Goal: Information Seeking & Learning: Learn about a topic

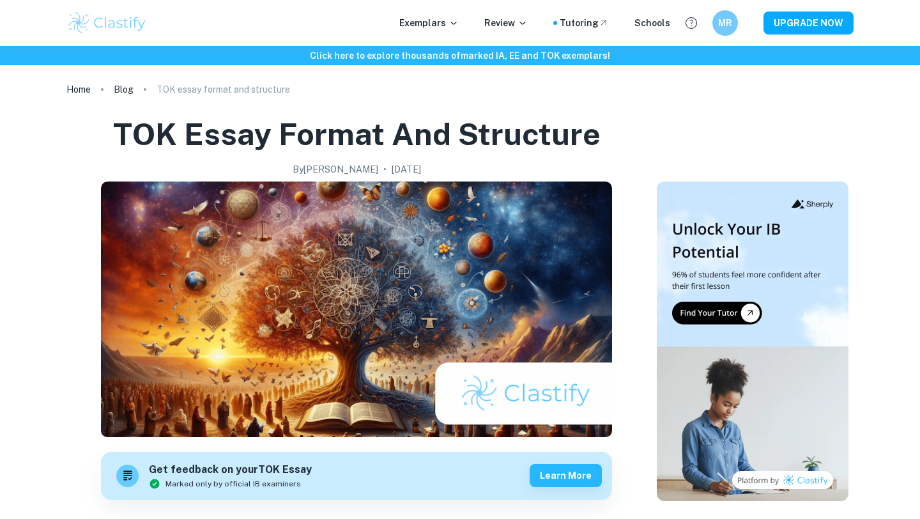
click at [438, 33] on div "Exemplars Review Tutoring Schools MR UPGRADE NOW" at bounding box center [459, 23] width 817 height 26
click at [438, 26] on p "Exemplars" at bounding box center [428, 23] width 59 height 14
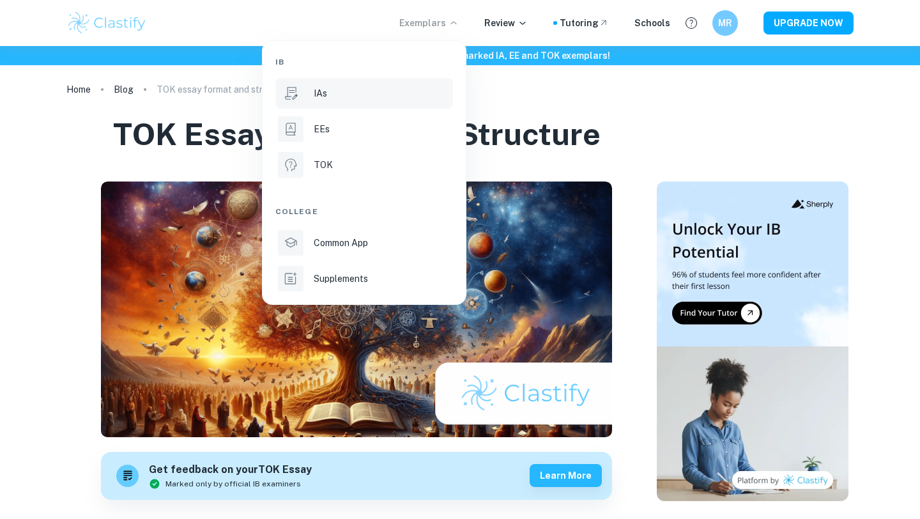
click at [360, 98] on div "IAs" at bounding box center [382, 93] width 137 height 14
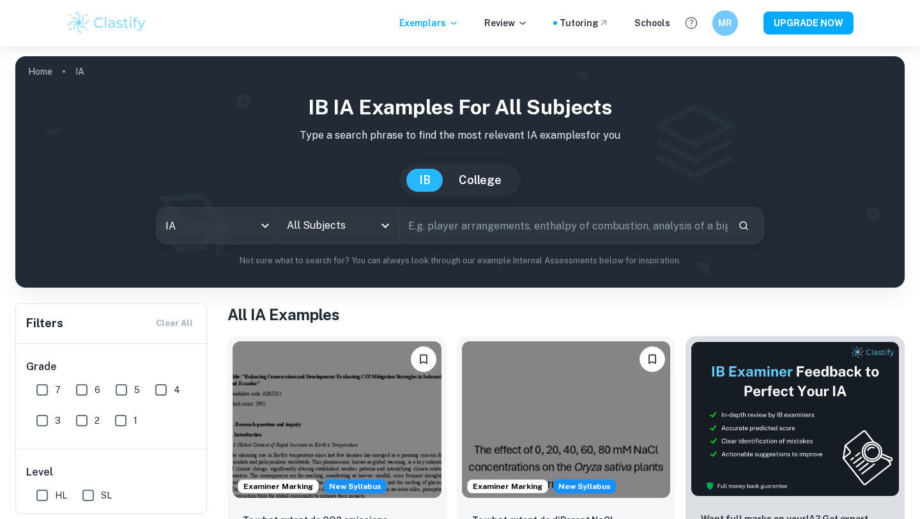
click at [380, 224] on icon "Open" at bounding box center [384, 225] width 15 height 15
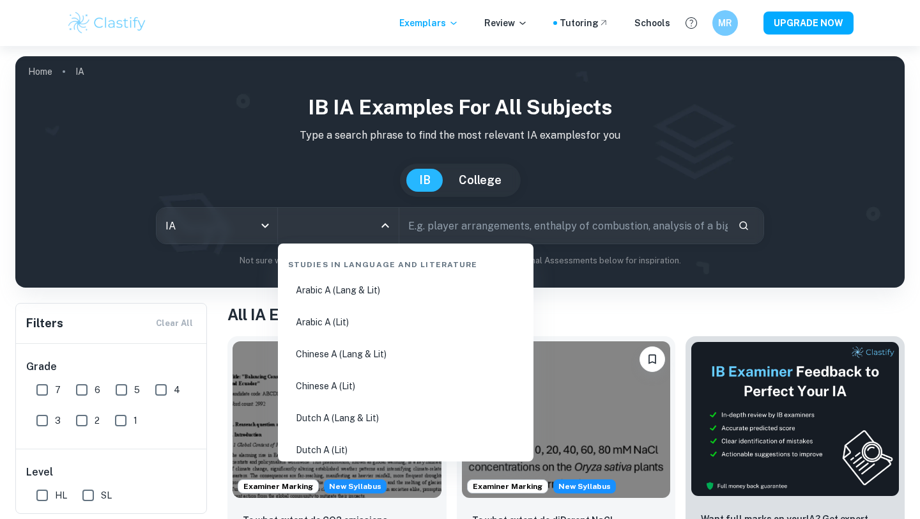
click at [462, 233] on input "text" at bounding box center [563, 226] width 328 height 36
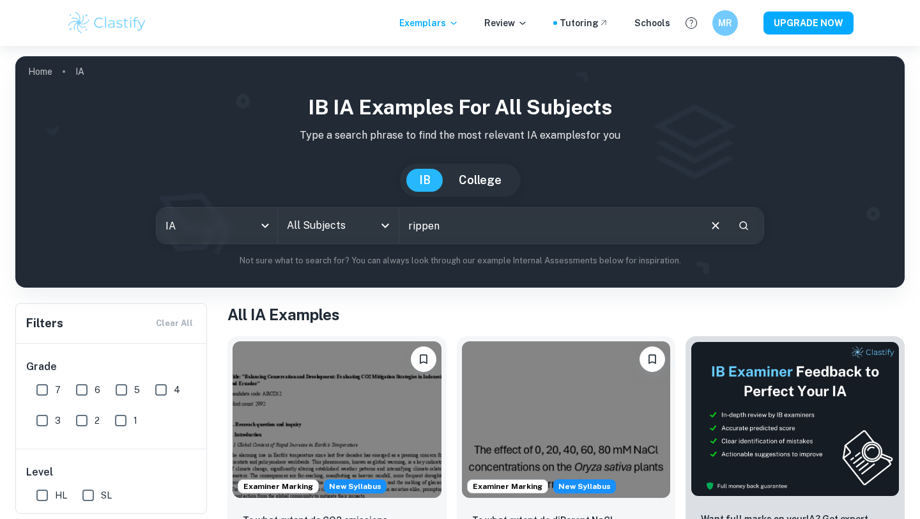
type input "rippen"
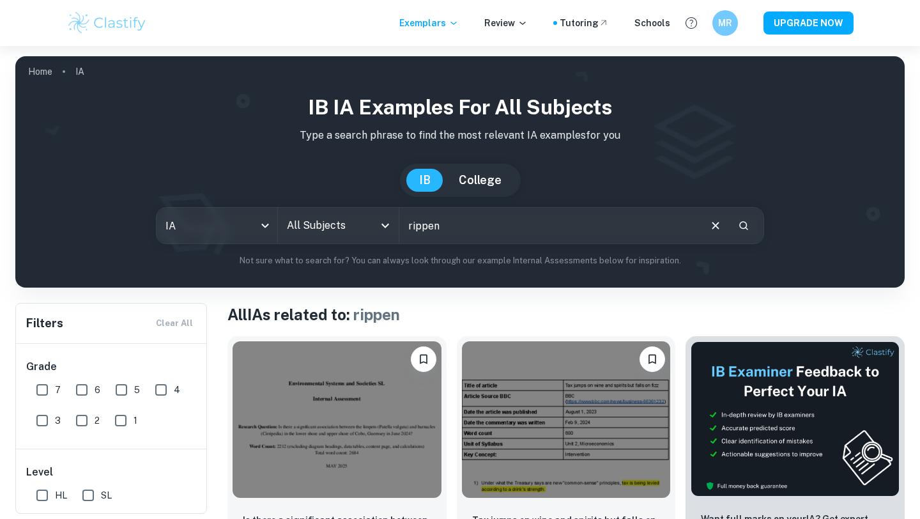
click at [448, 227] on input "rippen" at bounding box center [548, 226] width 299 height 36
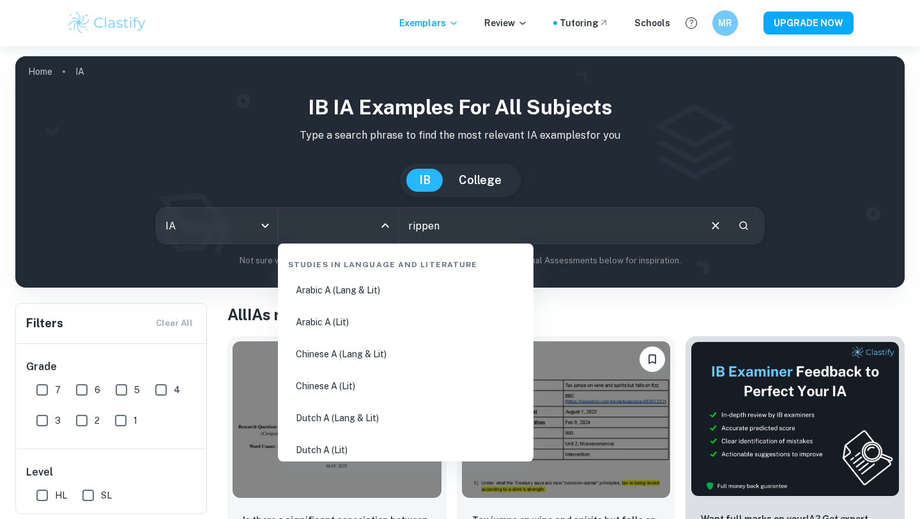
click at [338, 219] on input "All Subjects" at bounding box center [329, 225] width 90 height 24
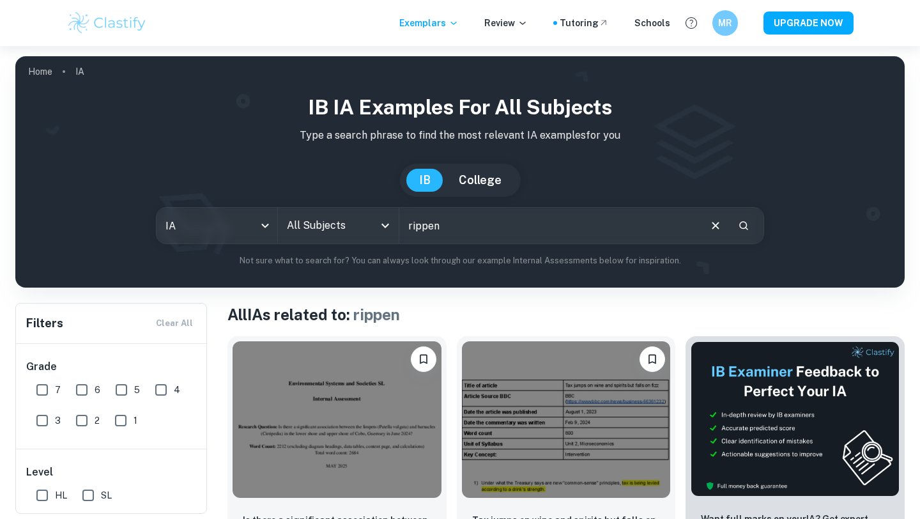
click at [520, 232] on input "rippen" at bounding box center [548, 226] width 299 height 36
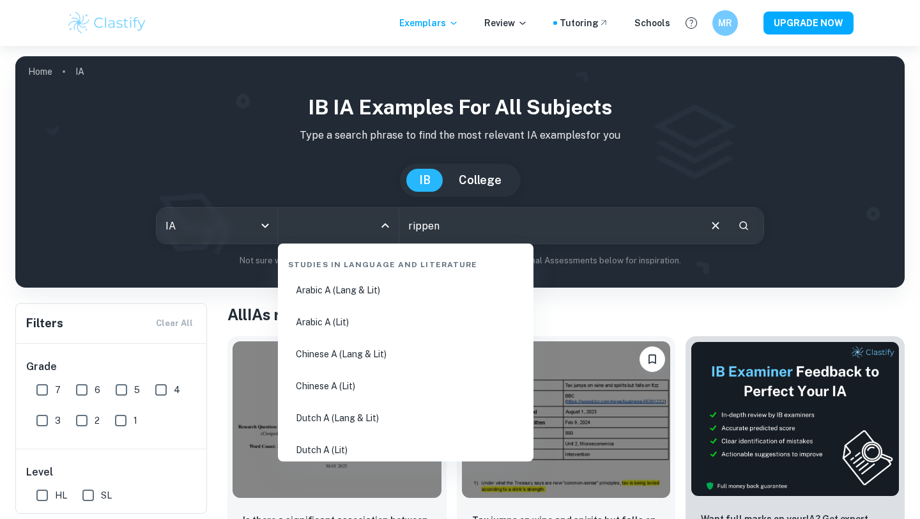
click at [352, 223] on input "All Subjects" at bounding box center [329, 225] width 90 height 24
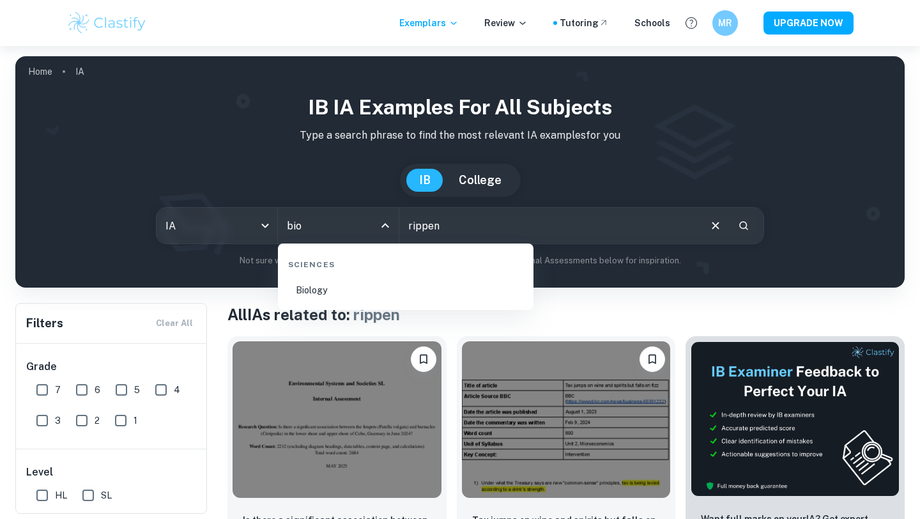
click at [343, 290] on li "Biology" at bounding box center [405, 289] width 245 height 29
type input "Biology"
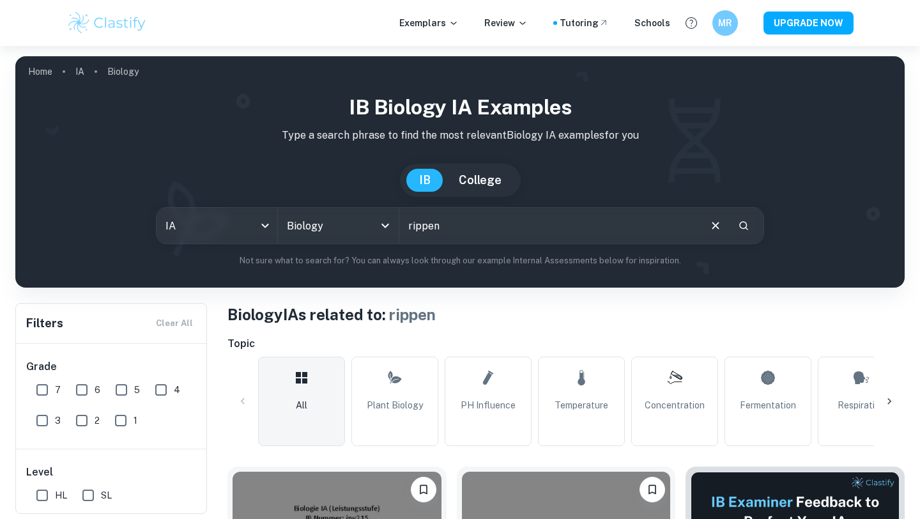
click at [422, 226] on input "rippen" at bounding box center [548, 226] width 299 height 36
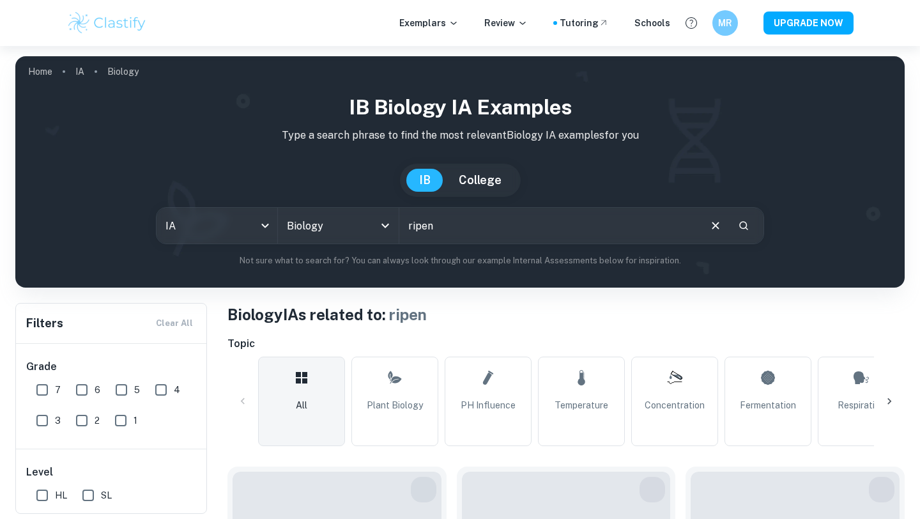
click at [461, 232] on input "ripen" at bounding box center [548, 226] width 299 height 36
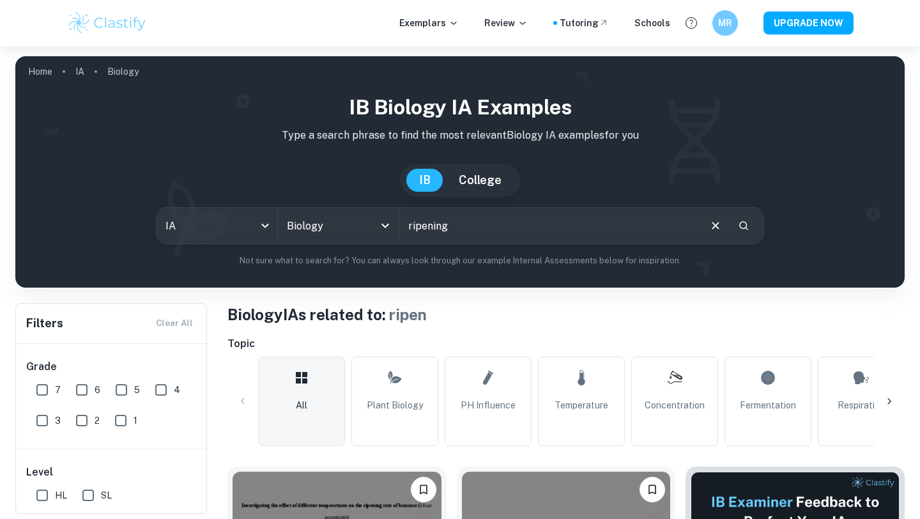
type input "ripening"
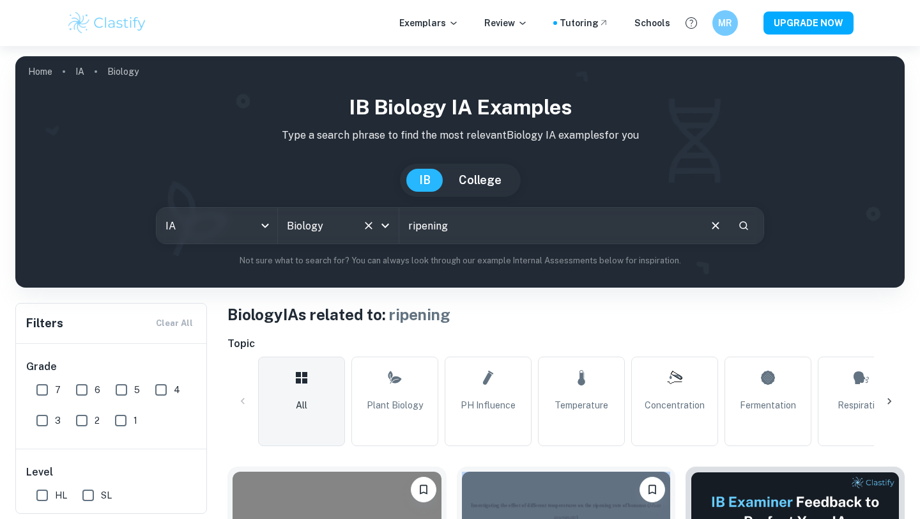
click at [322, 233] on input "Biology" at bounding box center [320, 225] width 73 height 24
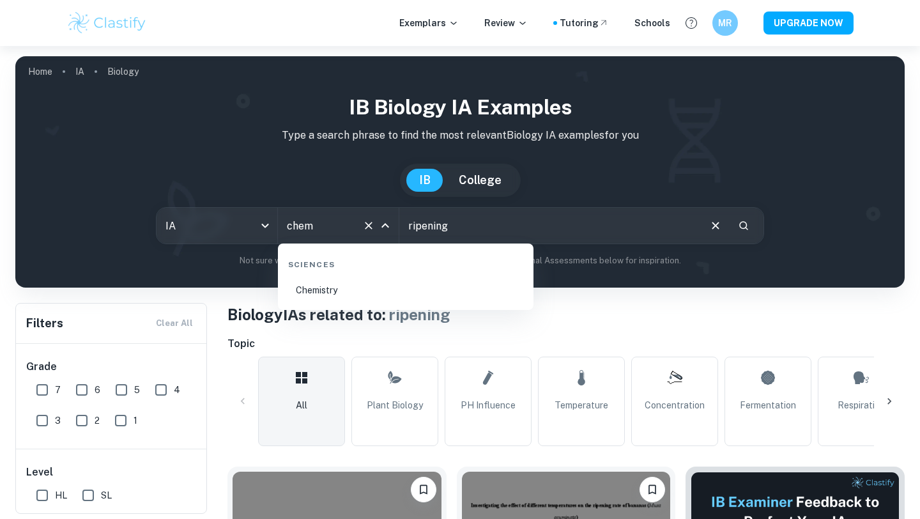
click at [354, 289] on li "Chemistry" at bounding box center [405, 289] width 245 height 29
type input "Chemistry"
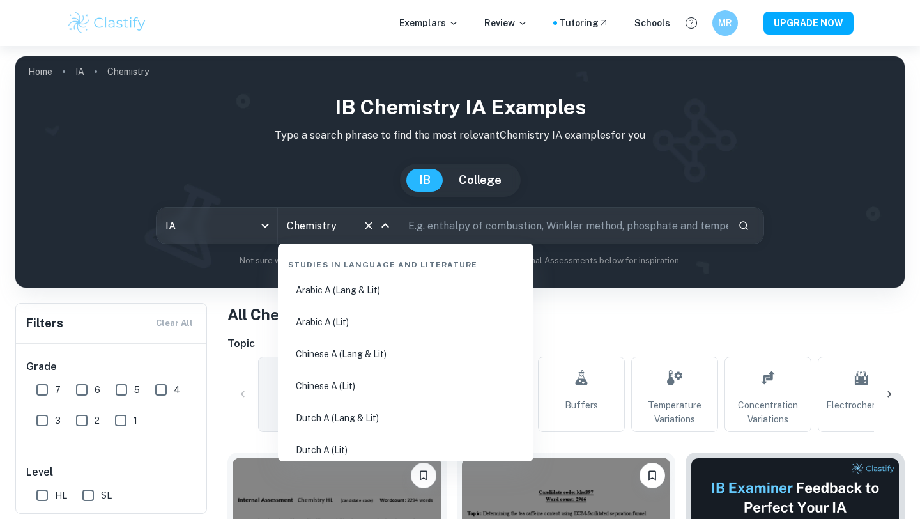
click at [336, 227] on input "Chemistry" at bounding box center [320, 225] width 73 height 24
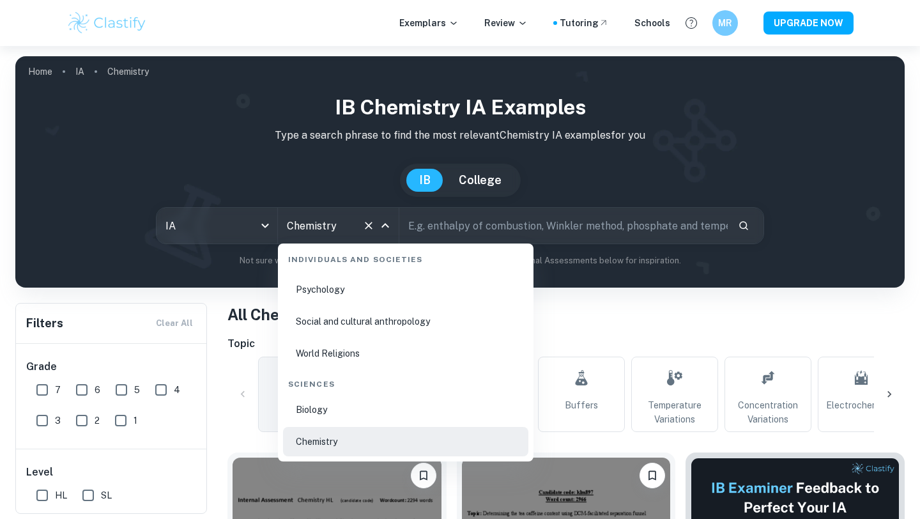
click at [321, 411] on li "Biology" at bounding box center [405, 409] width 245 height 29
type input "Biology"
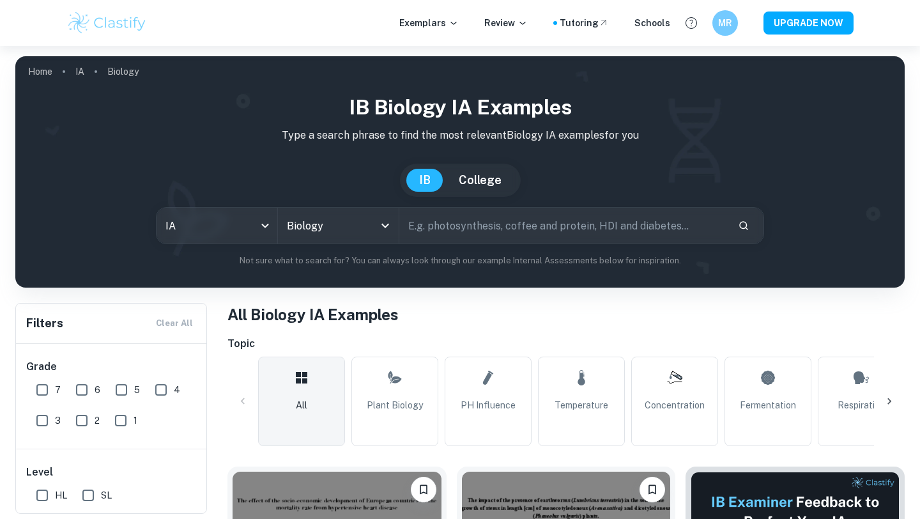
click at [458, 225] on input "text" at bounding box center [563, 226] width 328 height 36
type input "ripening"
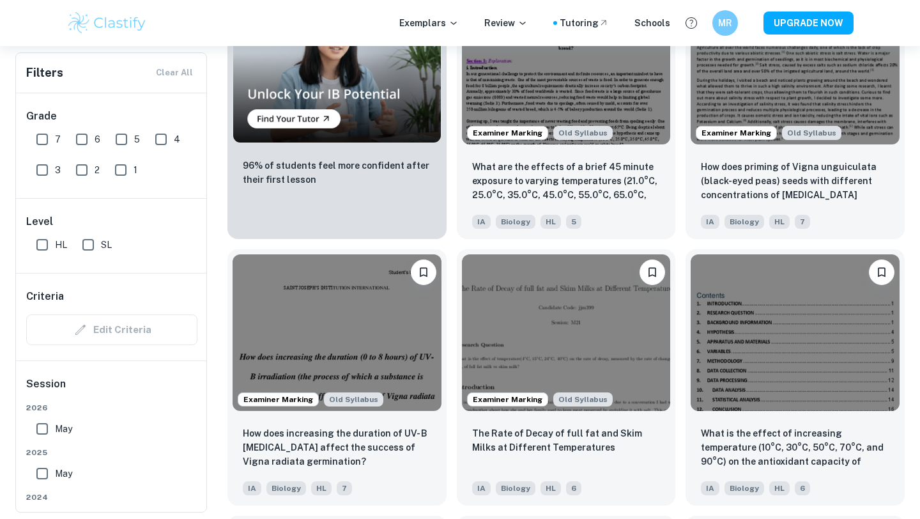
scroll to position [1222, 0]
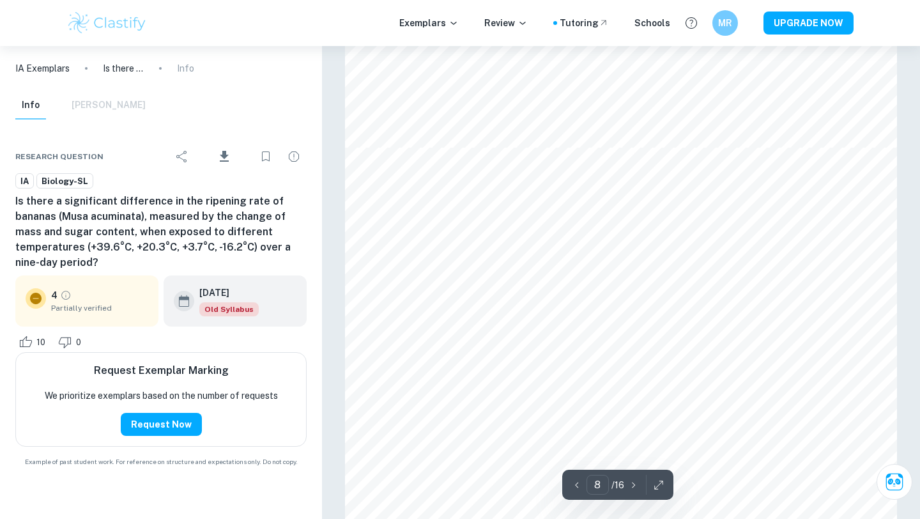
type input "9"
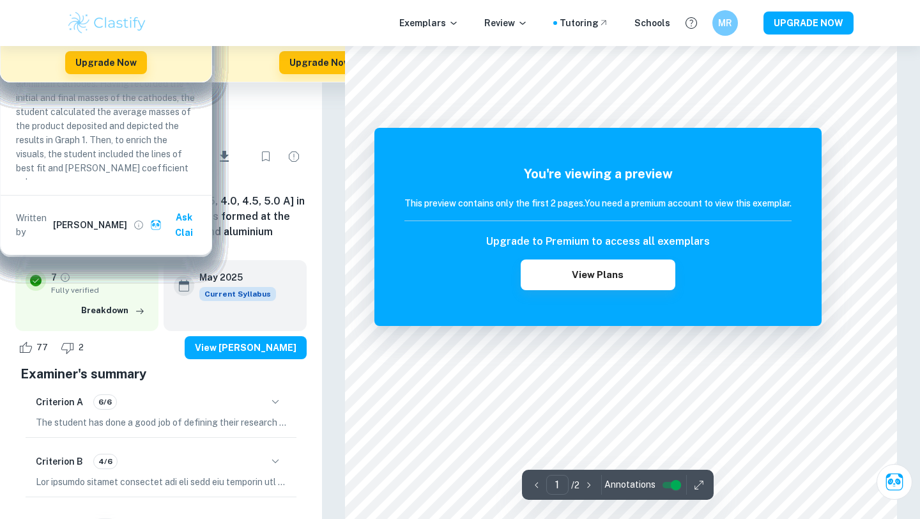
scroll to position [128, 0]
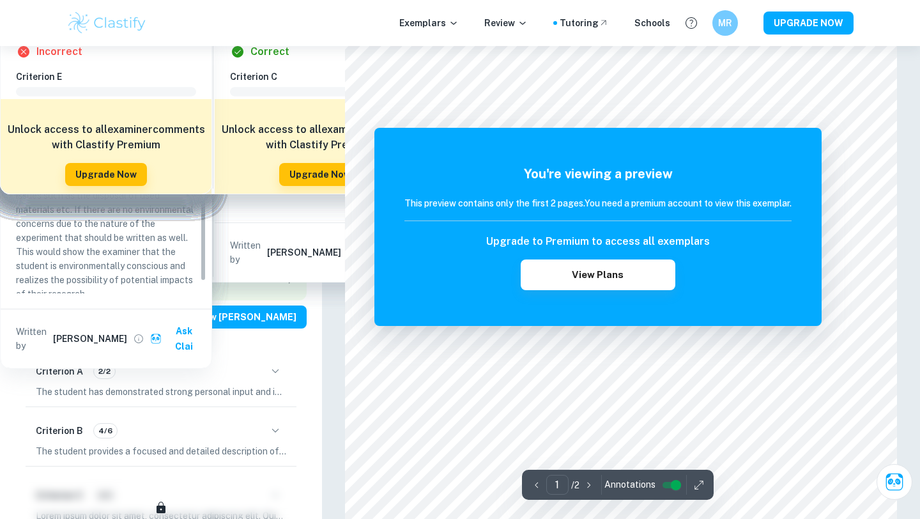
scroll to position [234, 0]
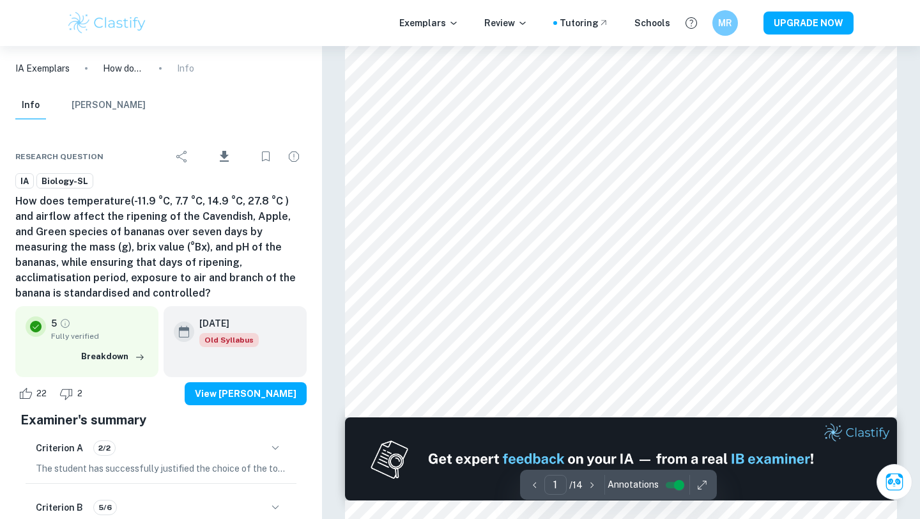
scroll to position [498, 0]
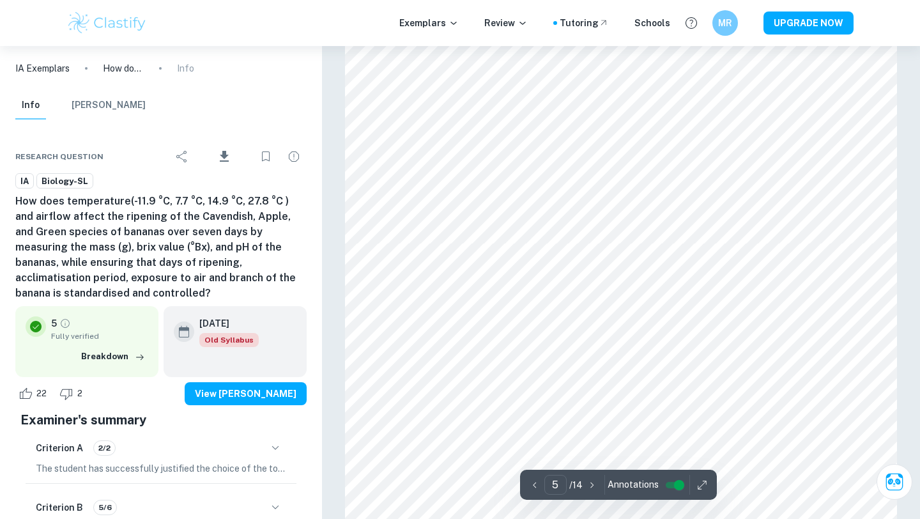
type input "6"
click at [92, 24] on img at bounding box center [106, 23] width 81 height 26
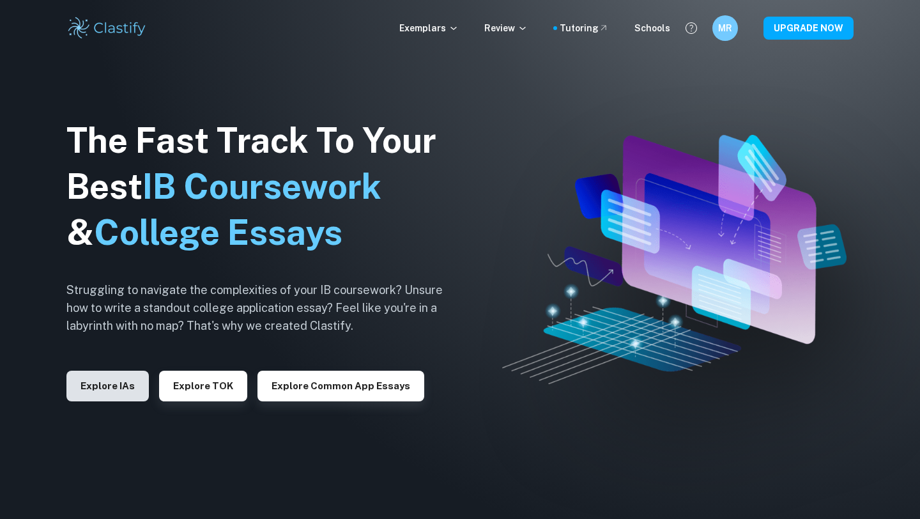
click at [140, 388] on button "Explore IAs" at bounding box center [107, 385] width 82 height 31
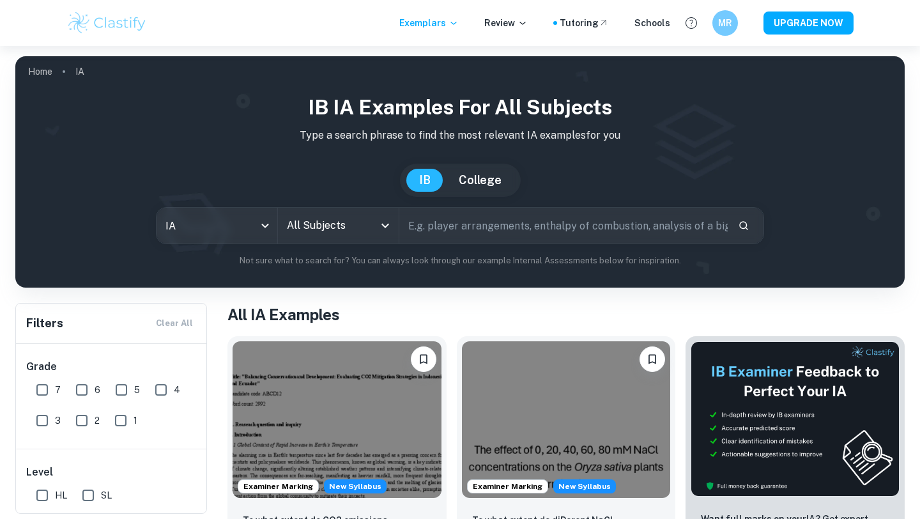
click at [342, 232] on input "All Subjects" at bounding box center [329, 225] width 90 height 24
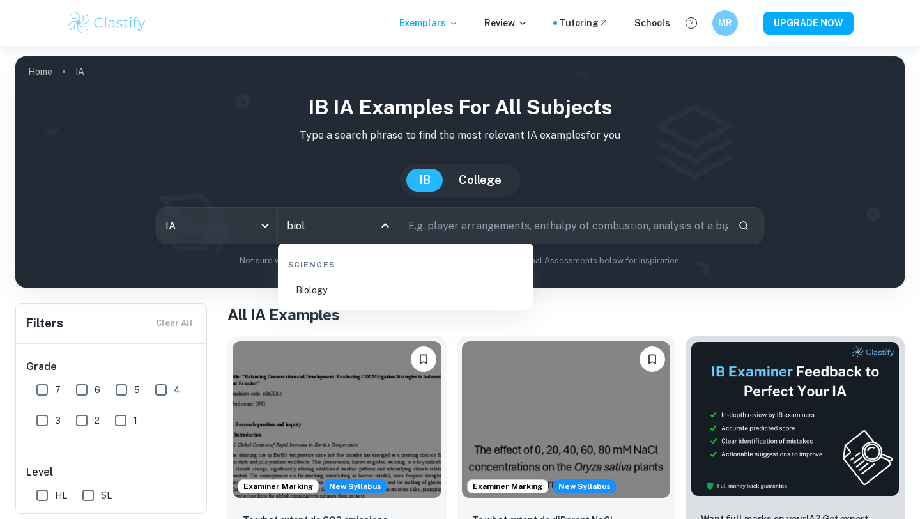
type input "biolo"
click at [352, 282] on li "Biology" at bounding box center [405, 289] width 245 height 29
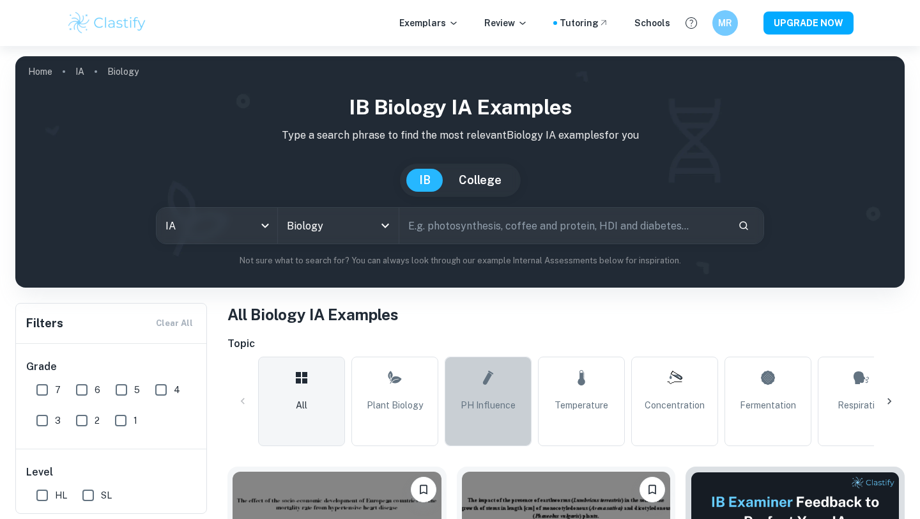
click at [515, 395] on link "pH Influence" at bounding box center [487, 400] width 87 height 89
type input "pH Influence"
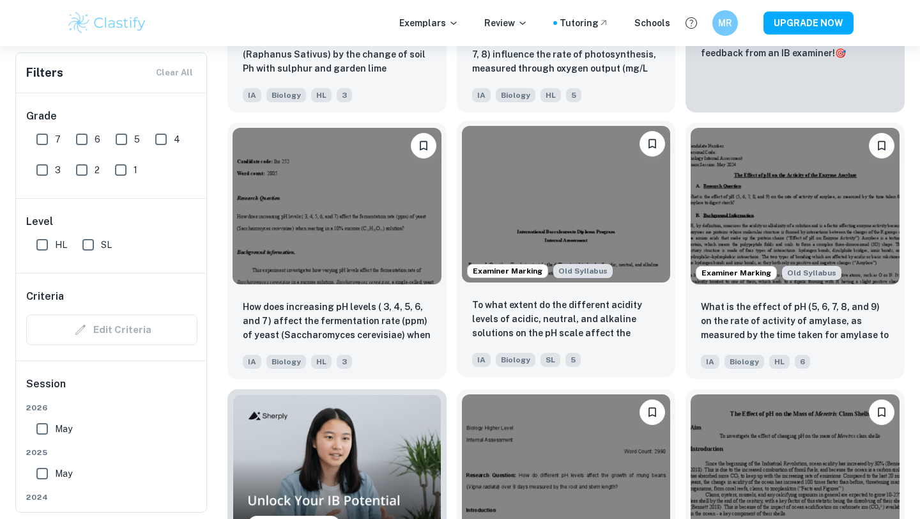
scroll to position [624, 0]
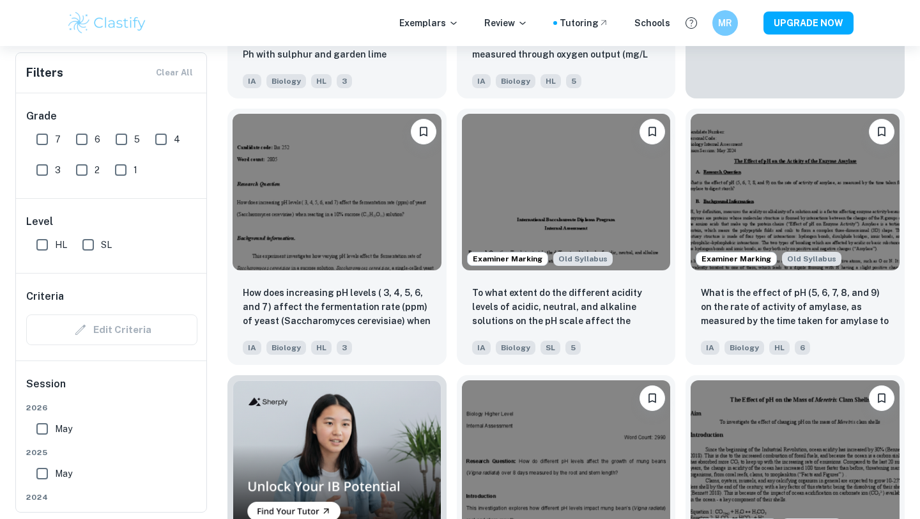
click at [47, 134] on input "7" at bounding box center [42, 139] width 26 height 26
checkbox input "true"
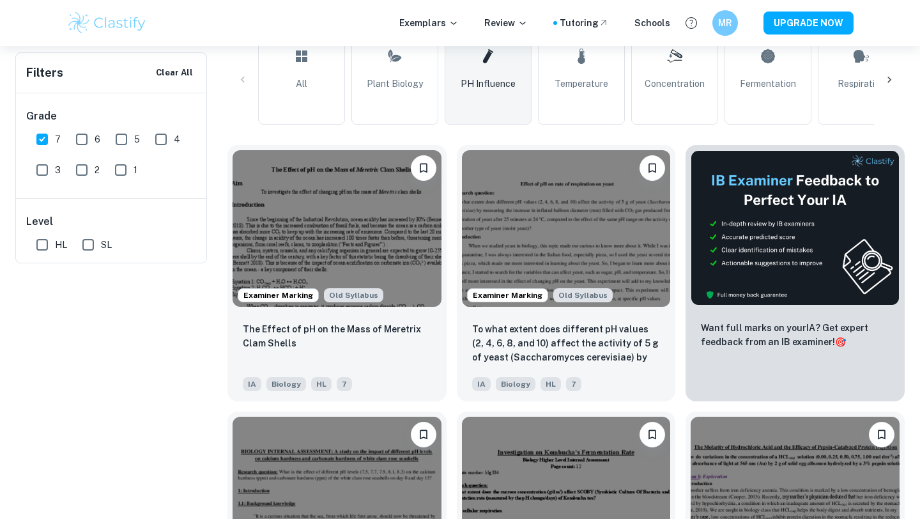
scroll to position [0, 0]
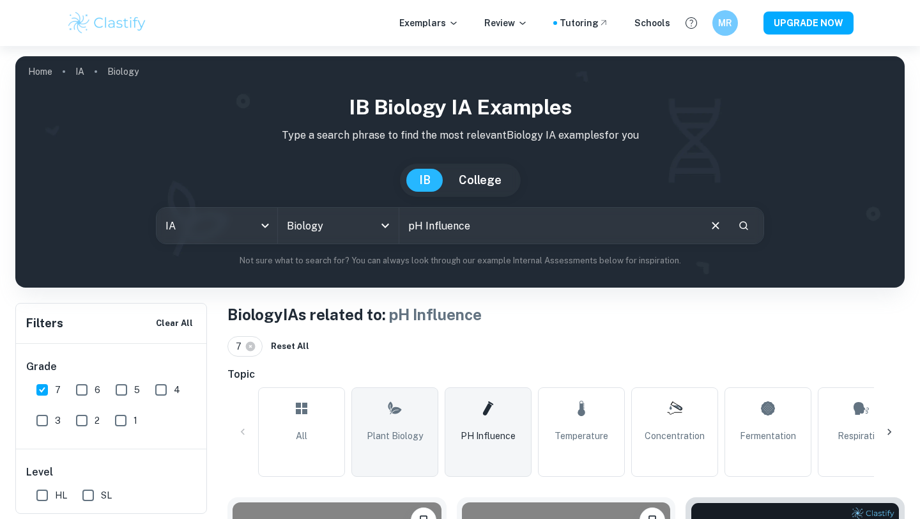
click at [384, 431] on span "Plant Biology" at bounding box center [395, 435] width 56 height 14
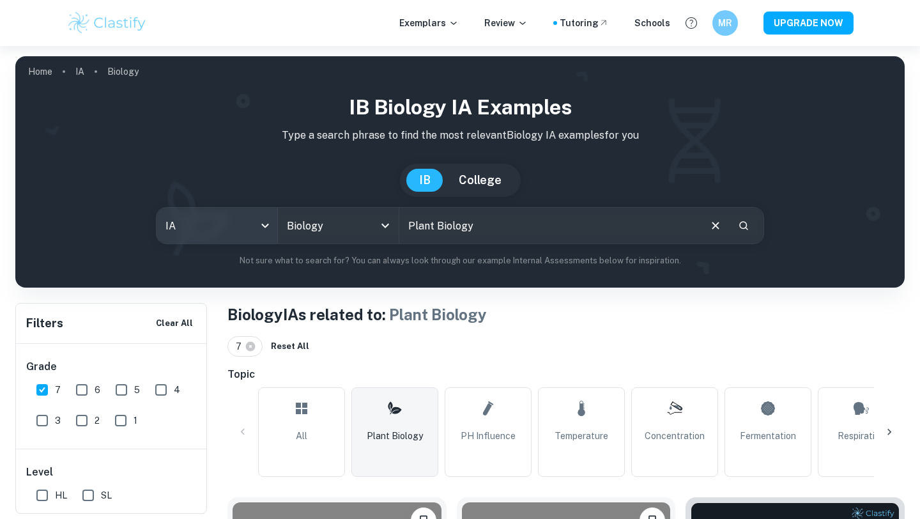
drag, startPoint x: 492, startPoint y: 223, endPoint x: 230, endPoint y: 207, distance: 262.3
click at [230, 215] on div "IA ia All Subjects Biology All Subjects Plant Biology ​" at bounding box center [460, 225] width 608 height 37
type input "photosynthesis"
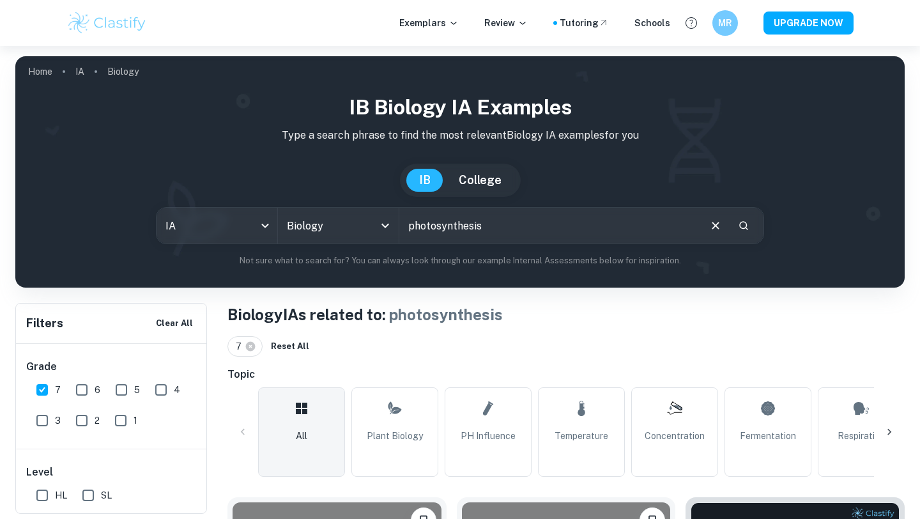
click at [890, 430] on icon at bounding box center [889, 431] width 13 height 13
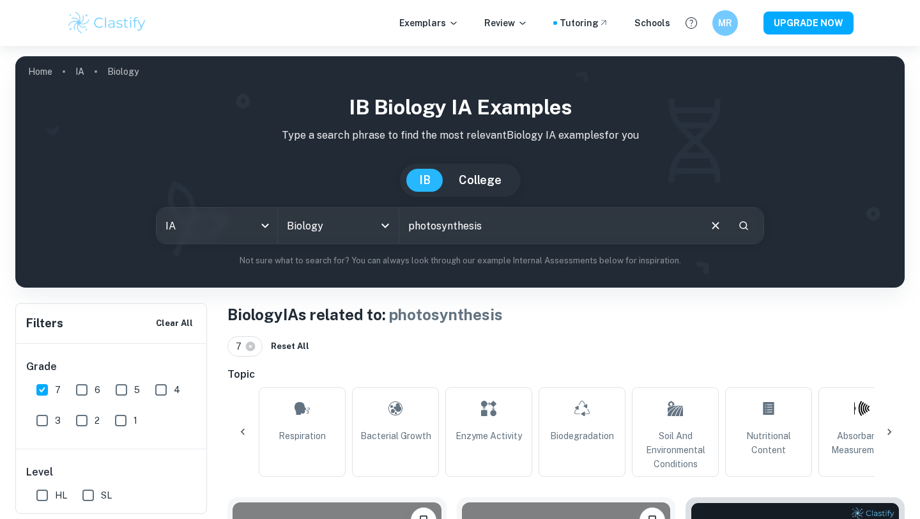
scroll to position [0, 599]
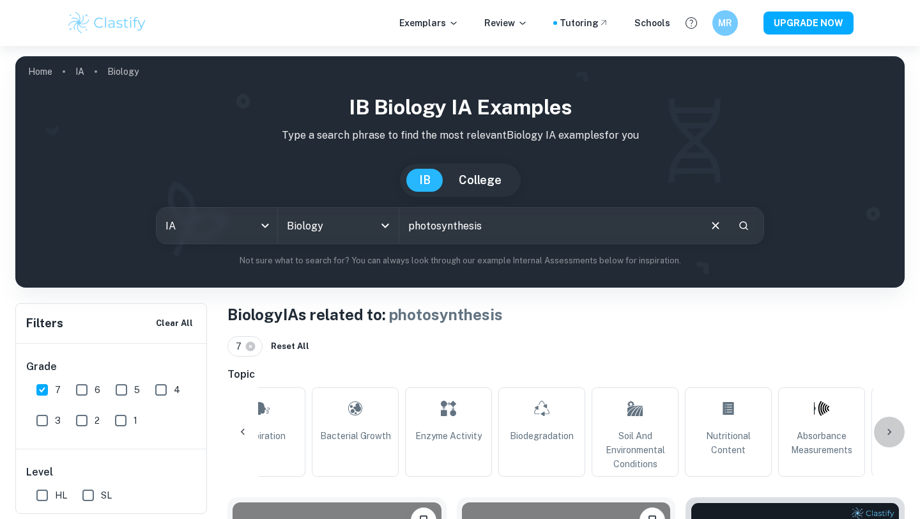
click at [891, 430] on icon at bounding box center [889, 431] width 13 height 13
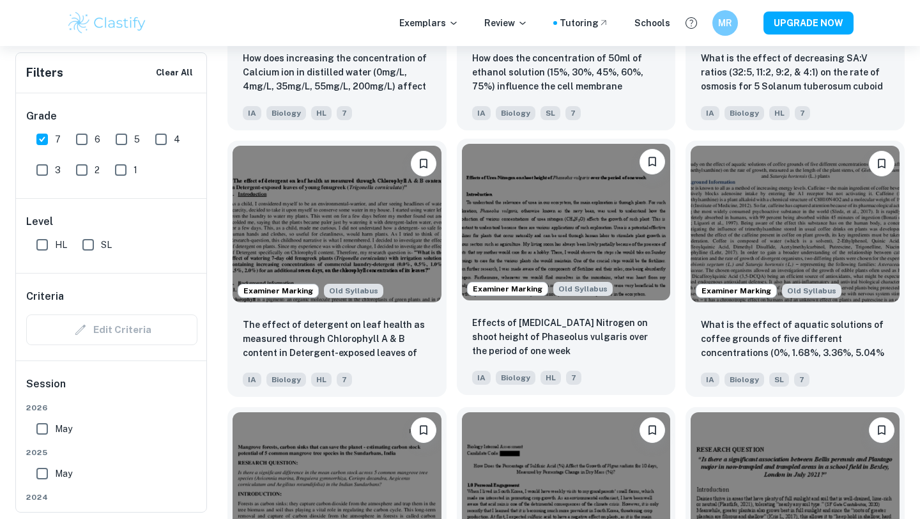
scroll to position [1688, 0]
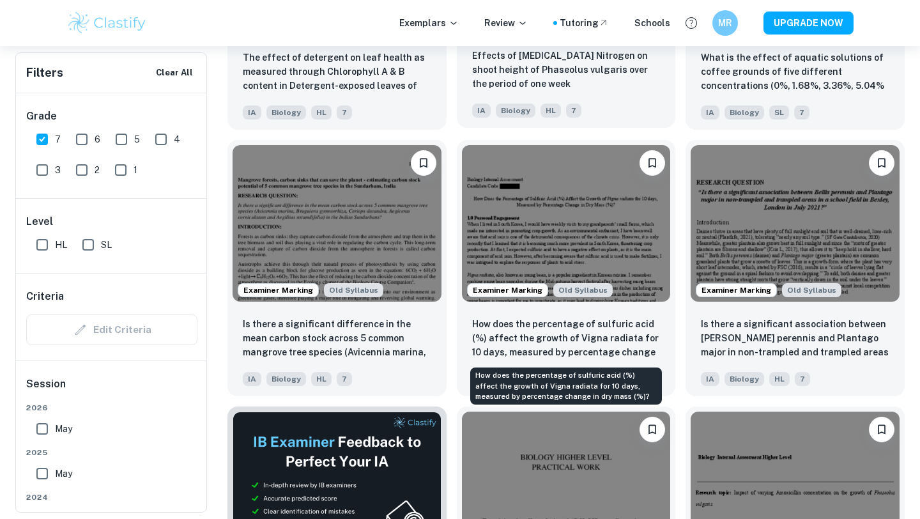
click at [583, 341] on p "How does the percentage of sulfuric acid (%) affect the growth of Vigna radiata…" at bounding box center [566, 338] width 188 height 43
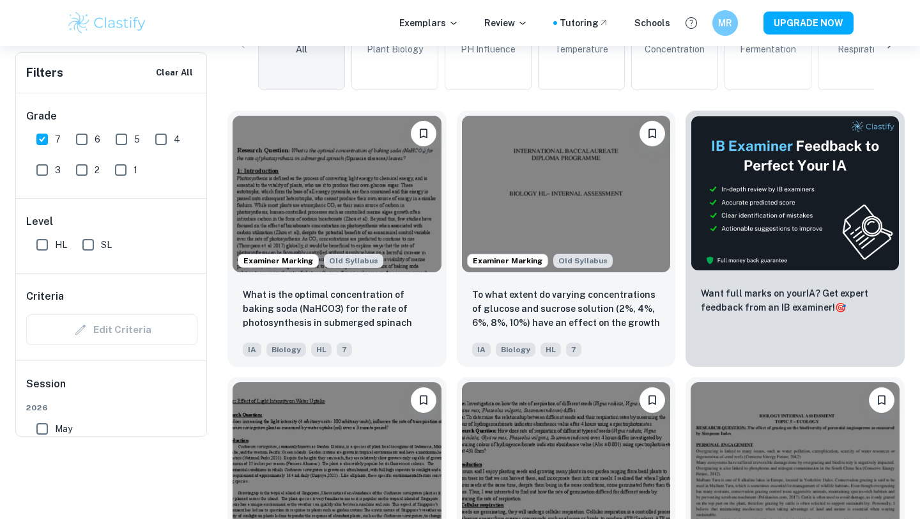
scroll to position [173, 0]
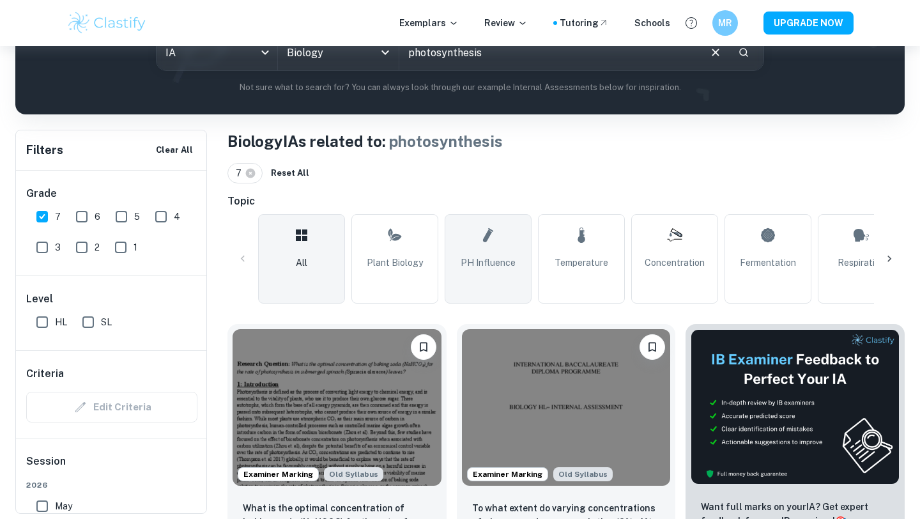
click at [483, 290] on link "pH Influence" at bounding box center [487, 258] width 87 height 89
type input "pH Influence"
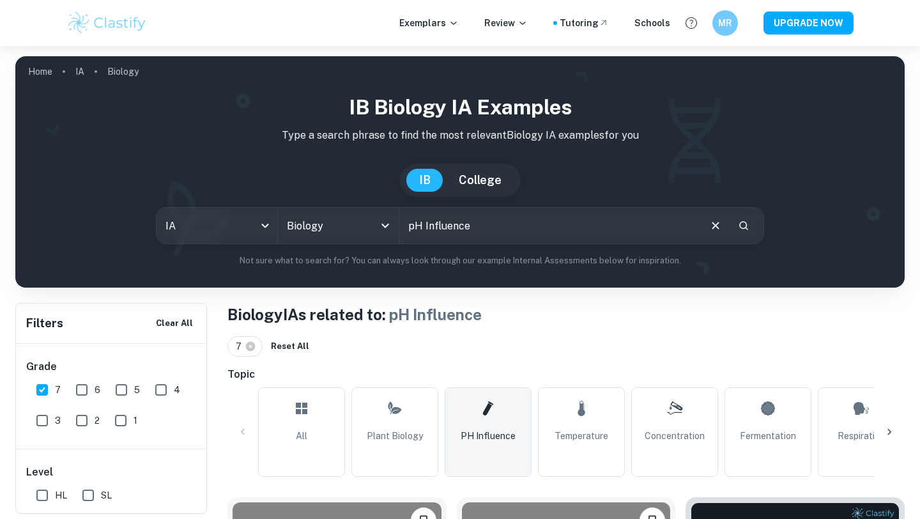
click at [496, 227] on input "pH Influence" at bounding box center [548, 226] width 299 height 36
drag, startPoint x: 495, startPoint y: 227, endPoint x: 316, endPoint y: 221, distance: 178.9
click at [316, 222] on div "IA ia All Subjects Biology All Subjects pH Influence ​" at bounding box center [460, 225] width 608 height 37
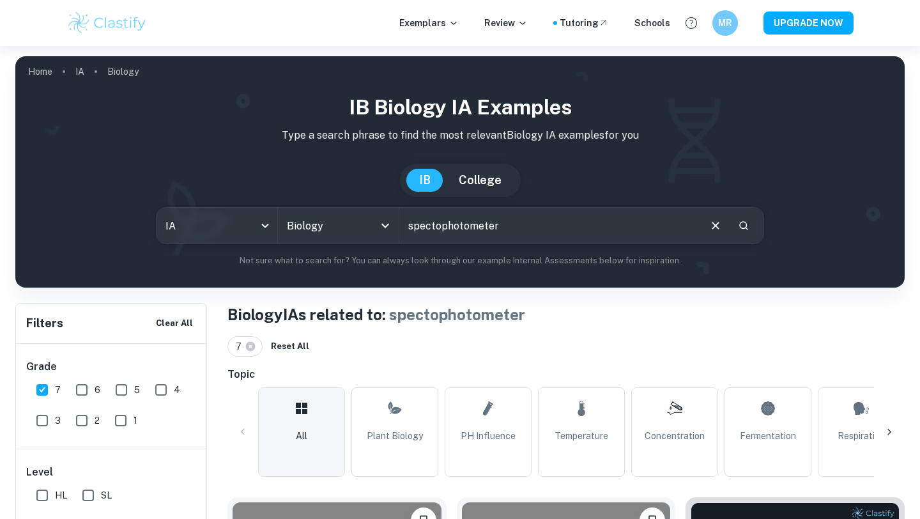
scroll to position [179, 0]
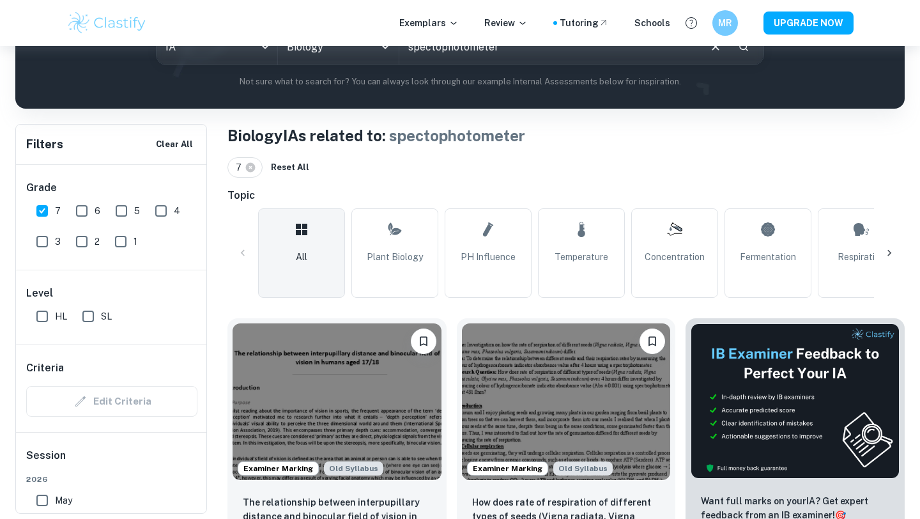
click at [434, 262] on link "Plant Biology" at bounding box center [394, 252] width 87 height 89
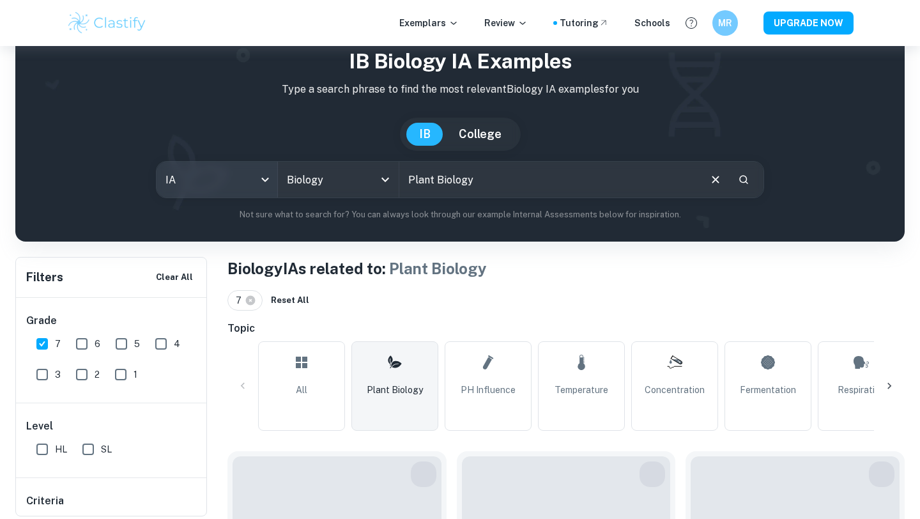
scroll to position [49, 0]
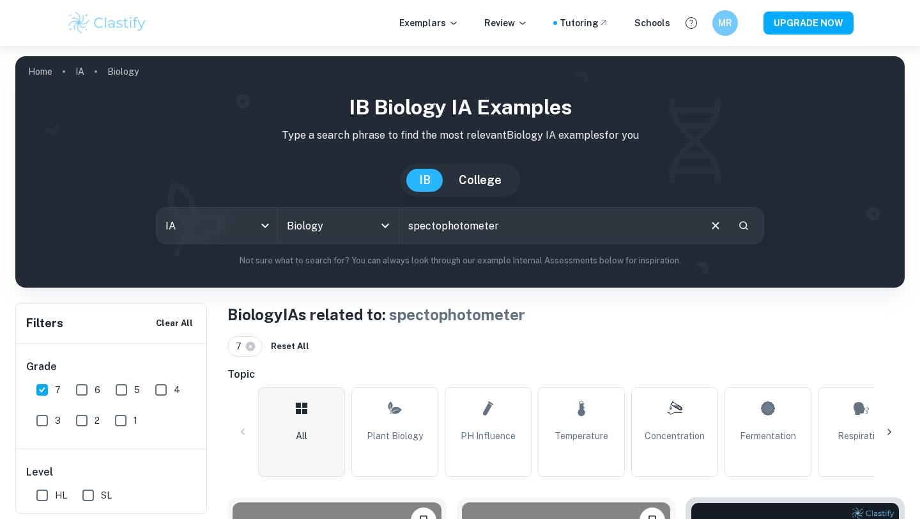
click at [434, 228] on input "spectophotometer" at bounding box center [548, 226] width 299 height 36
drag, startPoint x: 519, startPoint y: 229, endPoint x: 183, endPoint y: 227, distance: 336.5
click at [183, 227] on div "IA ia All Subjects Biology All Subjects spectrophotometer ​" at bounding box center [460, 225] width 608 height 37
type input "absorbance"
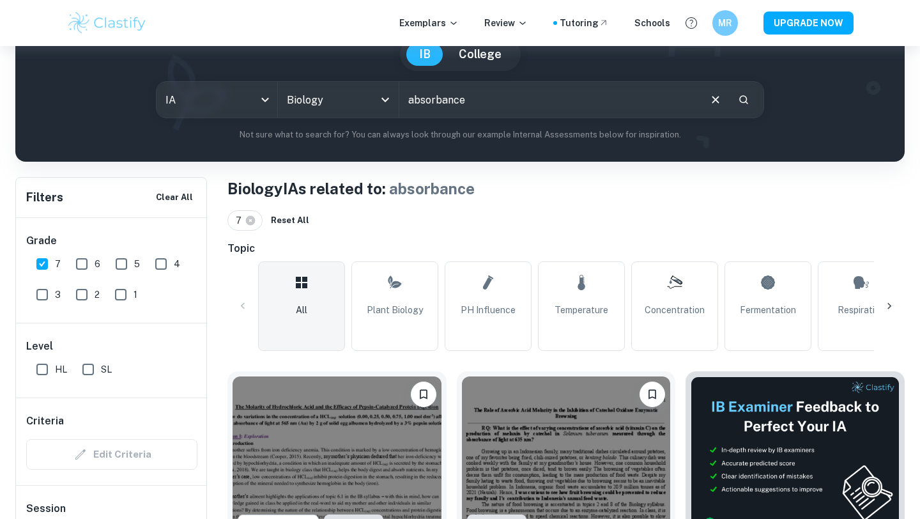
scroll to position [153, 0]
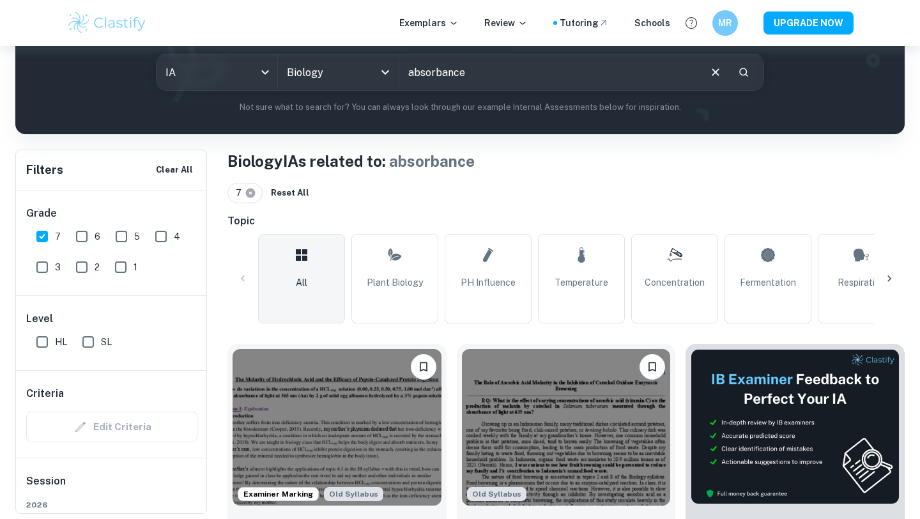
click at [246, 191] on icon at bounding box center [251, 193] width 10 height 10
checkbox input "false"
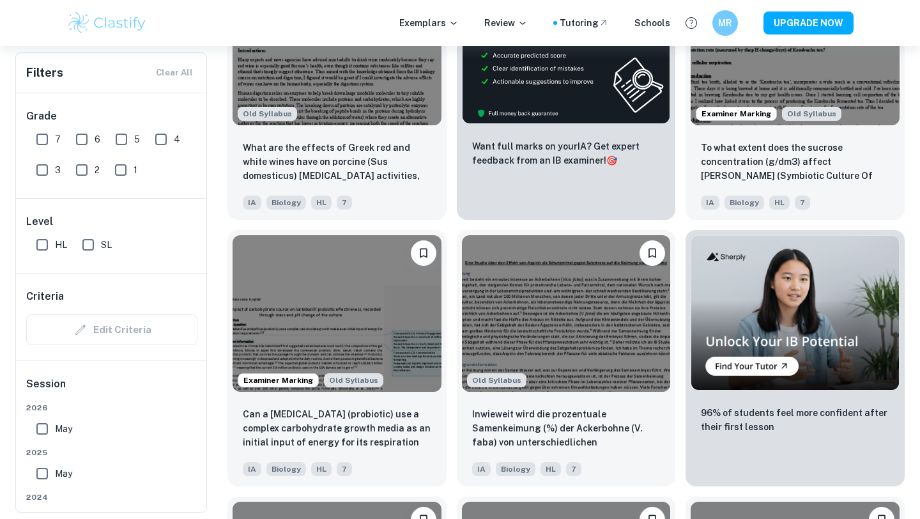
scroll to position [3434, 0]
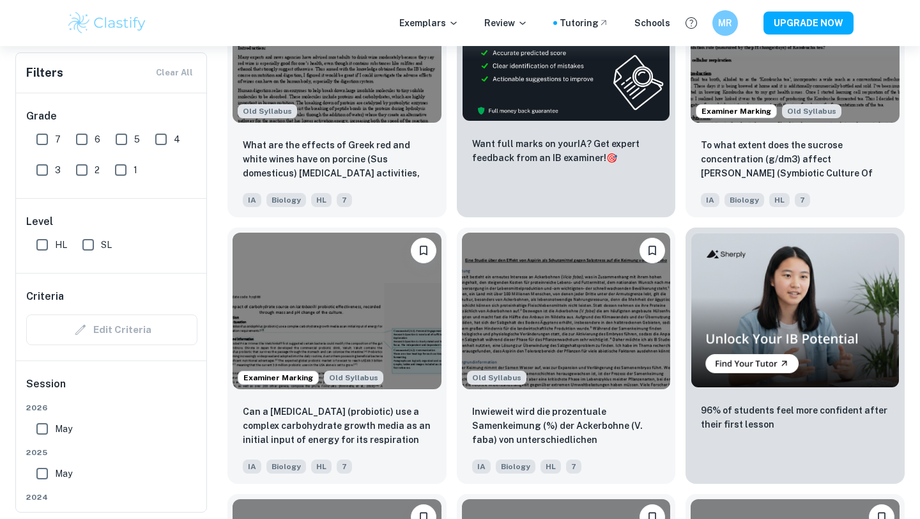
click at [308, 314] on img at bounding box center [336, 310] width 209 height 156
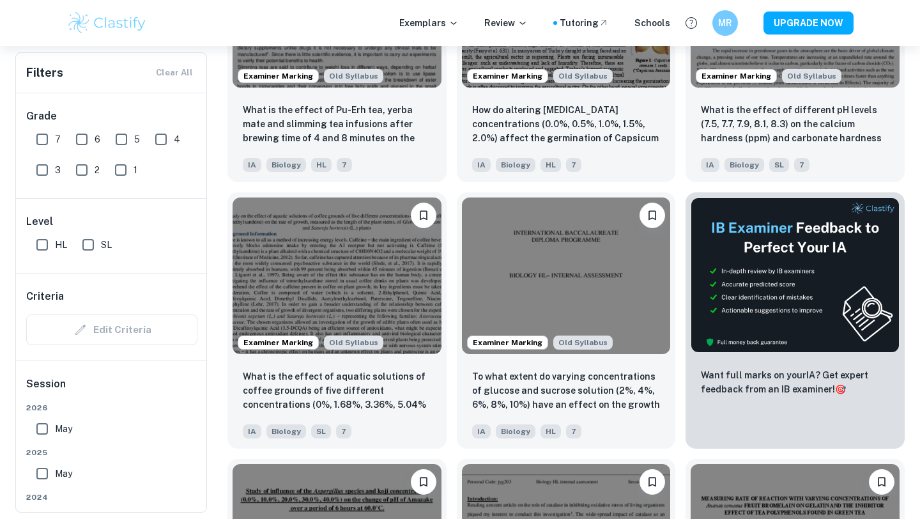
scroll to position [4535, 0]
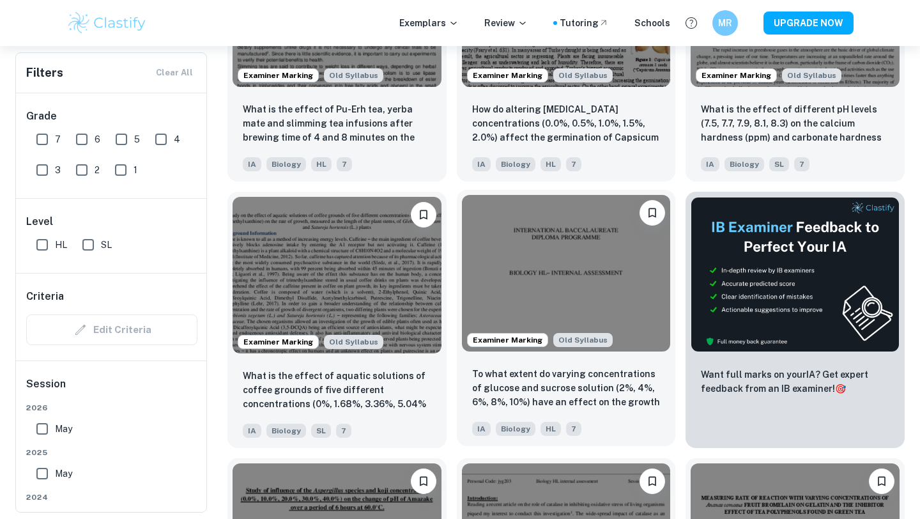
click at [618, 284] on img at bounding box center [566, 273] width 209 height 156
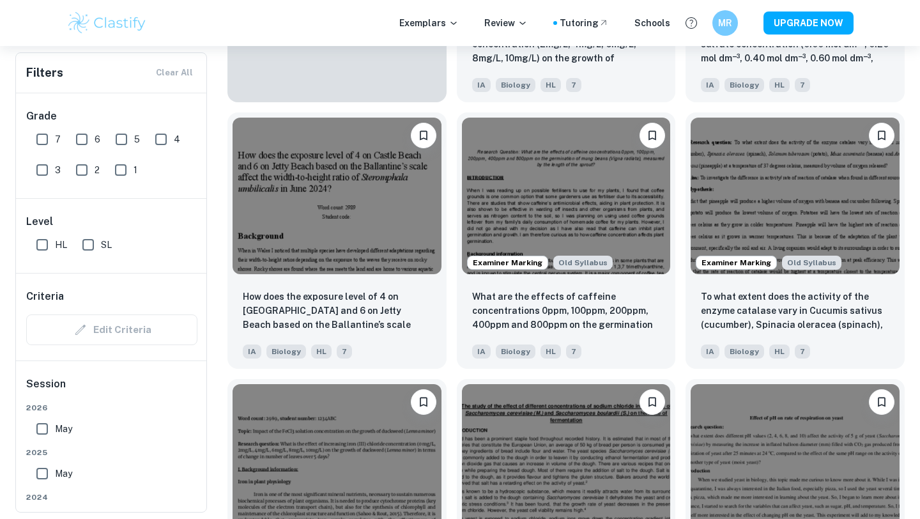
scroll to position [5612, 0]
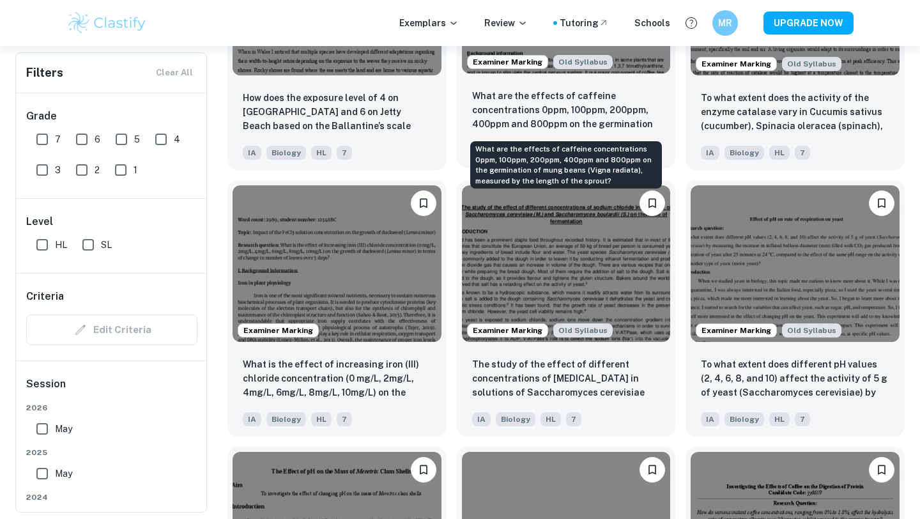
click at [632, 123] on p "What are the effects of caffeine concentrations 0ppm, 100ppm, 200ppm, 400ppm an…" at bounding box center [566, 110] width 188 height 43
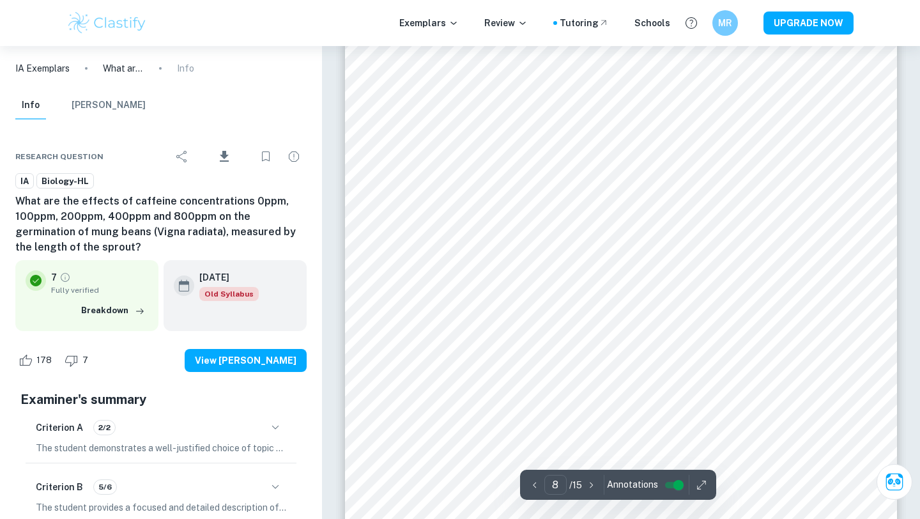
scroll to position [5759, 0]
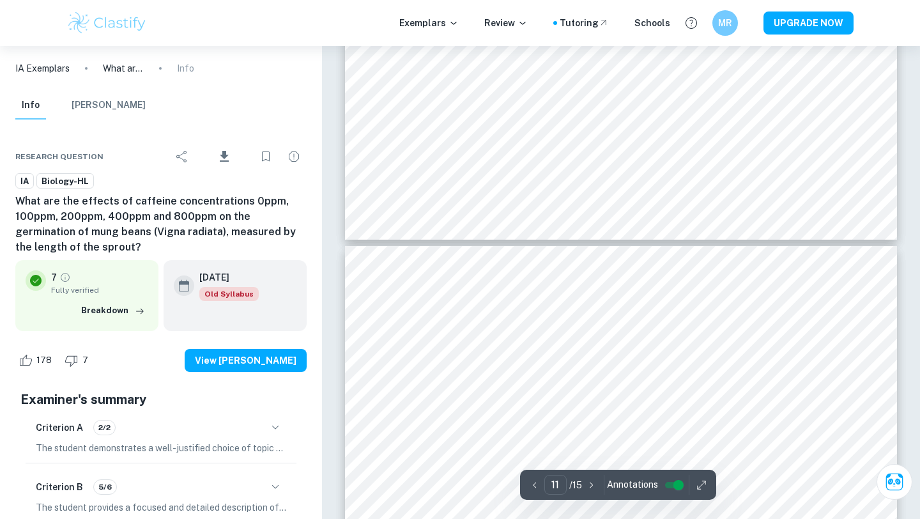
type input "12"
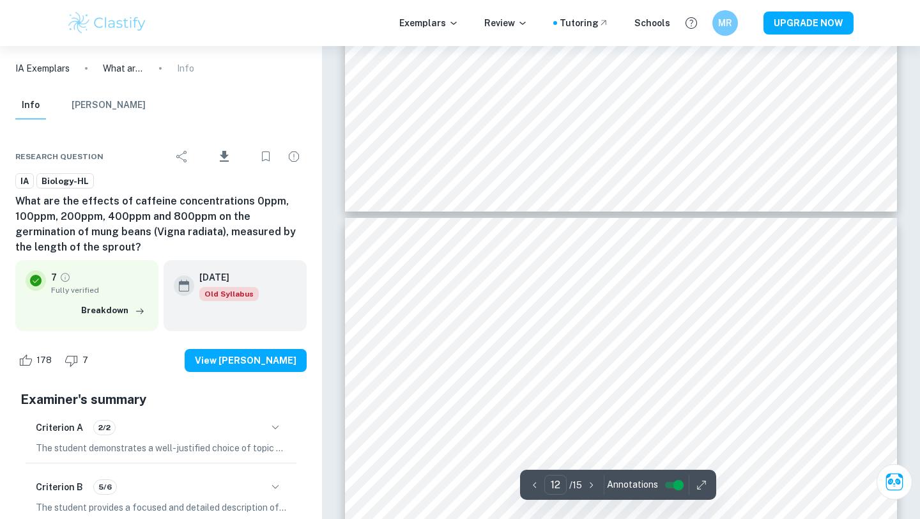
scroll to position [8858, 0]
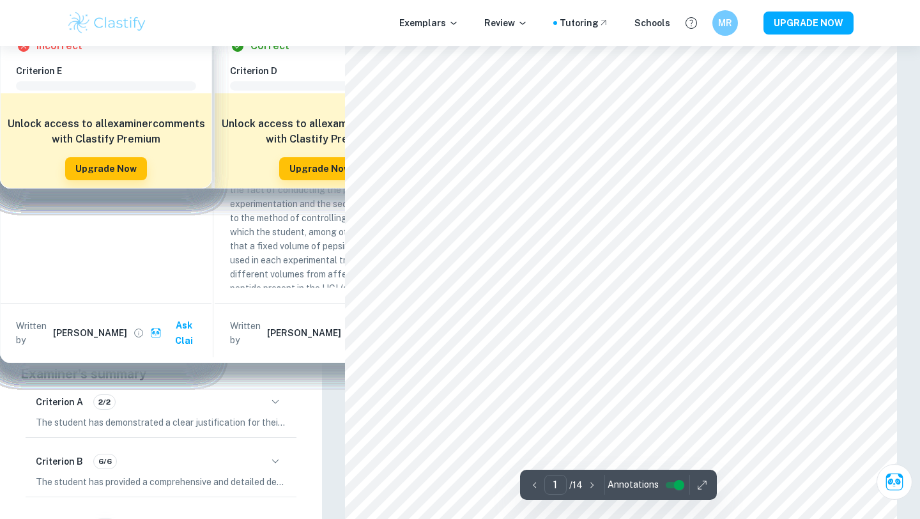
scroll to position [36, 0]
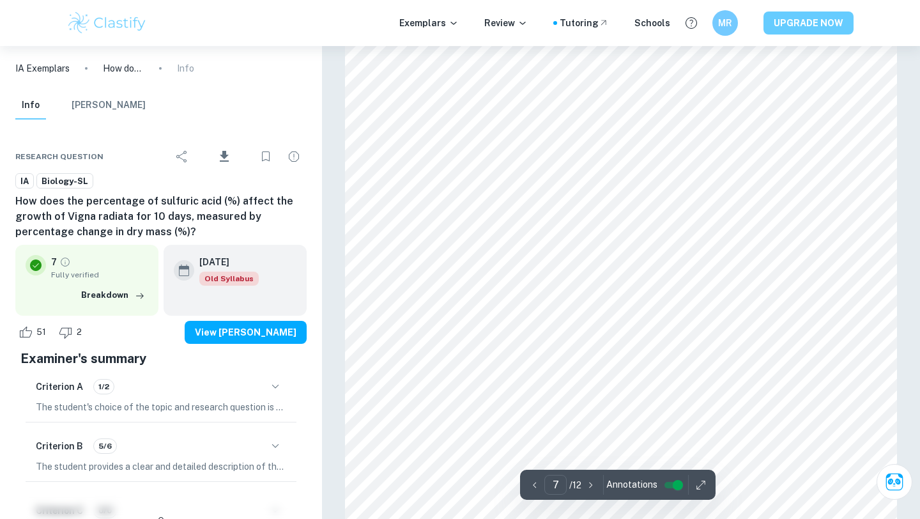
scroll to position [5118, 0]
type input "10"
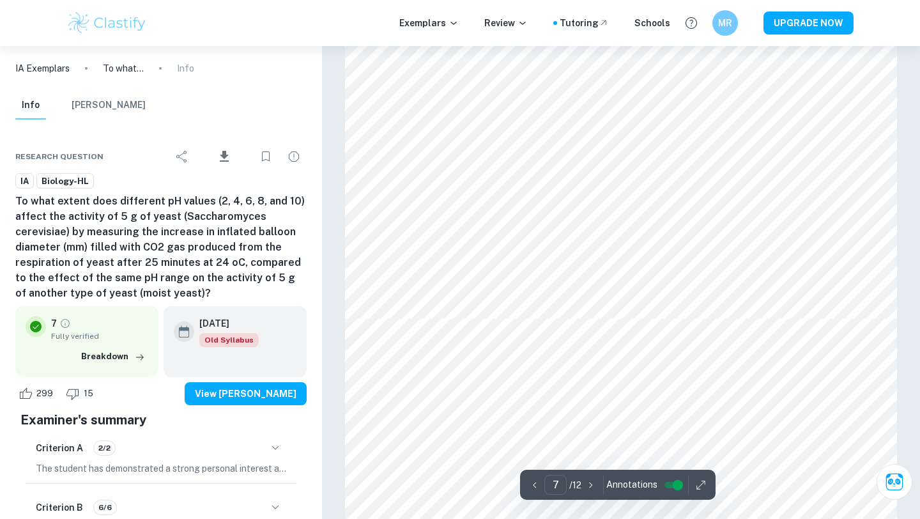
scroll to position [4883, 0]
type input "8"
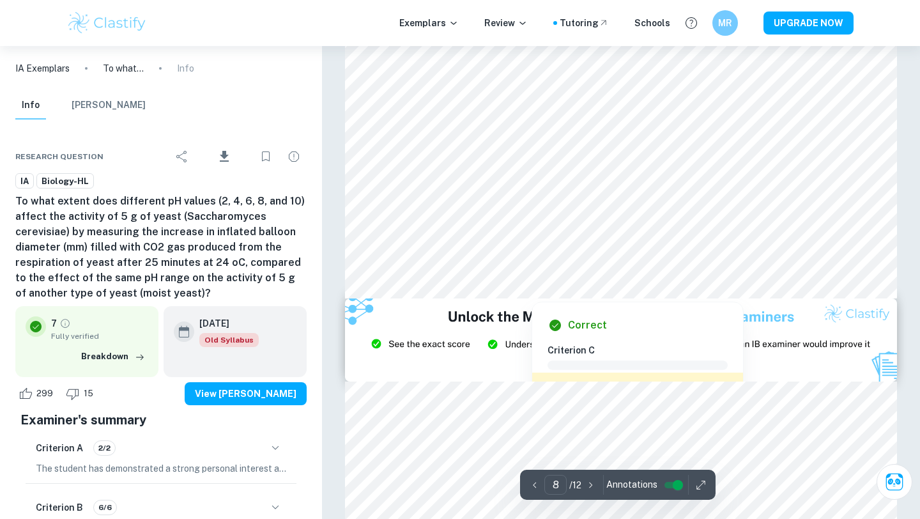
scroll to position [5718, 0]
